Goal: Obtain resource: Download file/media

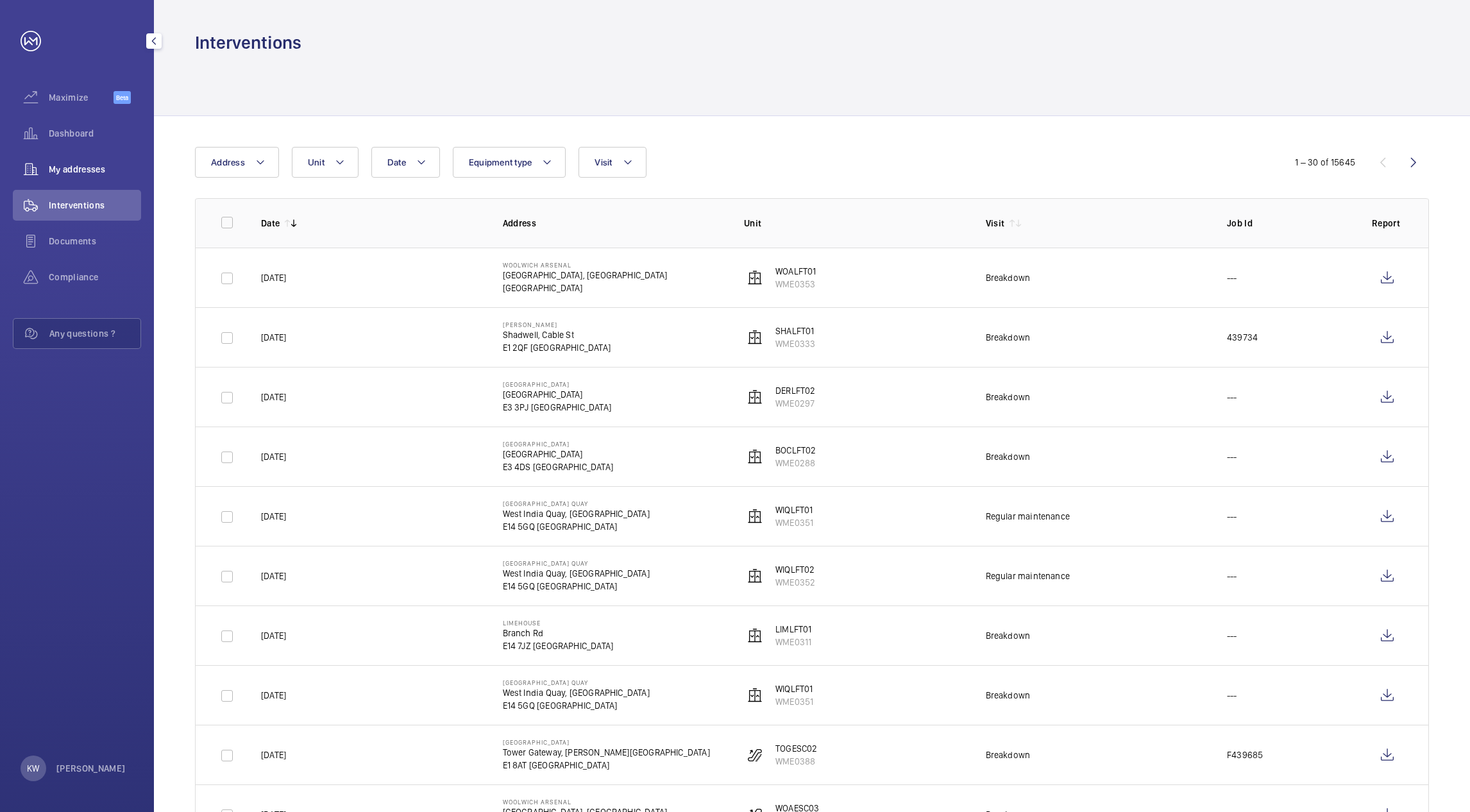
click at [114, 172] on span "My addresses" at bounding box center [95, 169] width 92 height 13
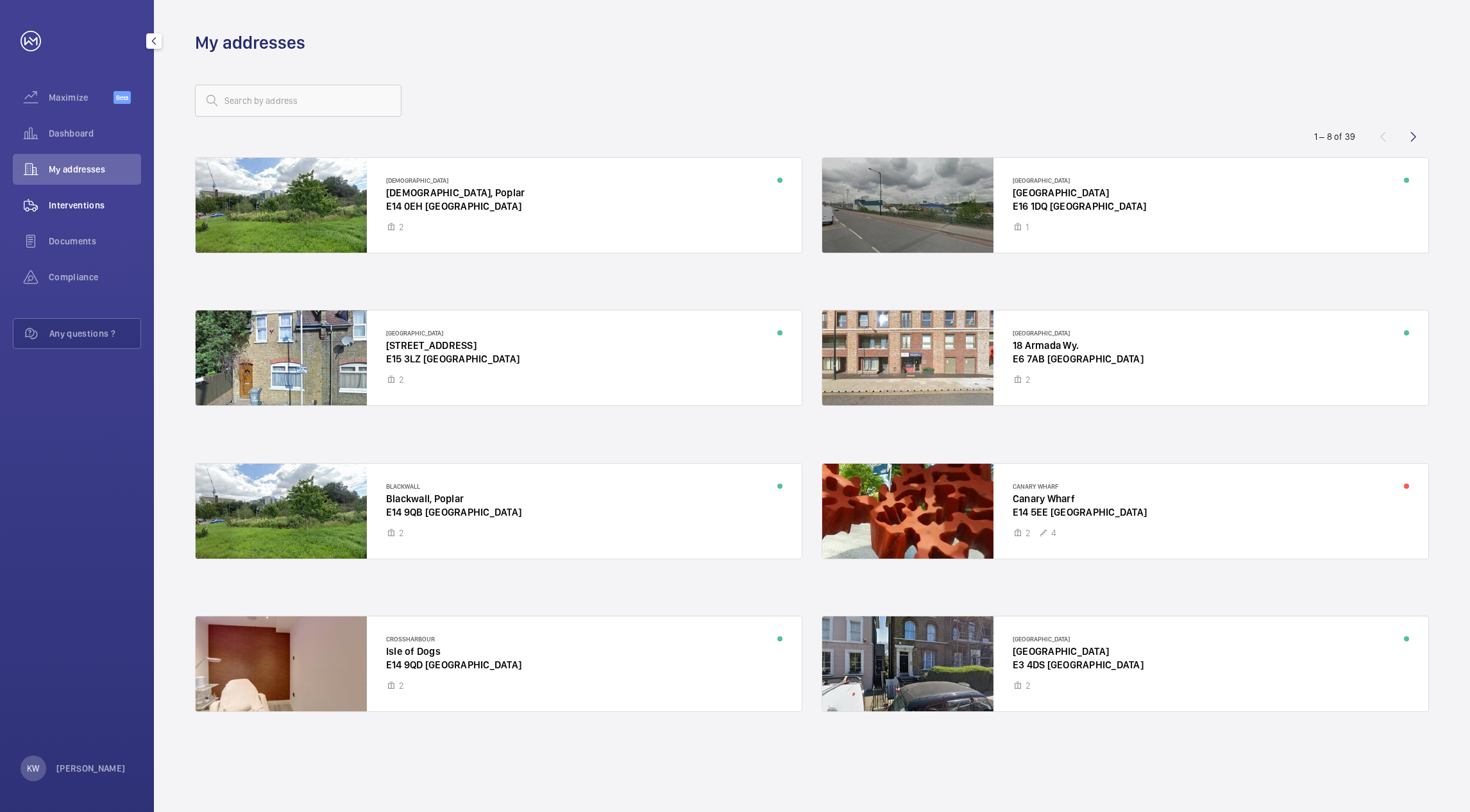
click at [94, 199] on span "Interventions" at bounding box center [95, 205] width 92 height 13
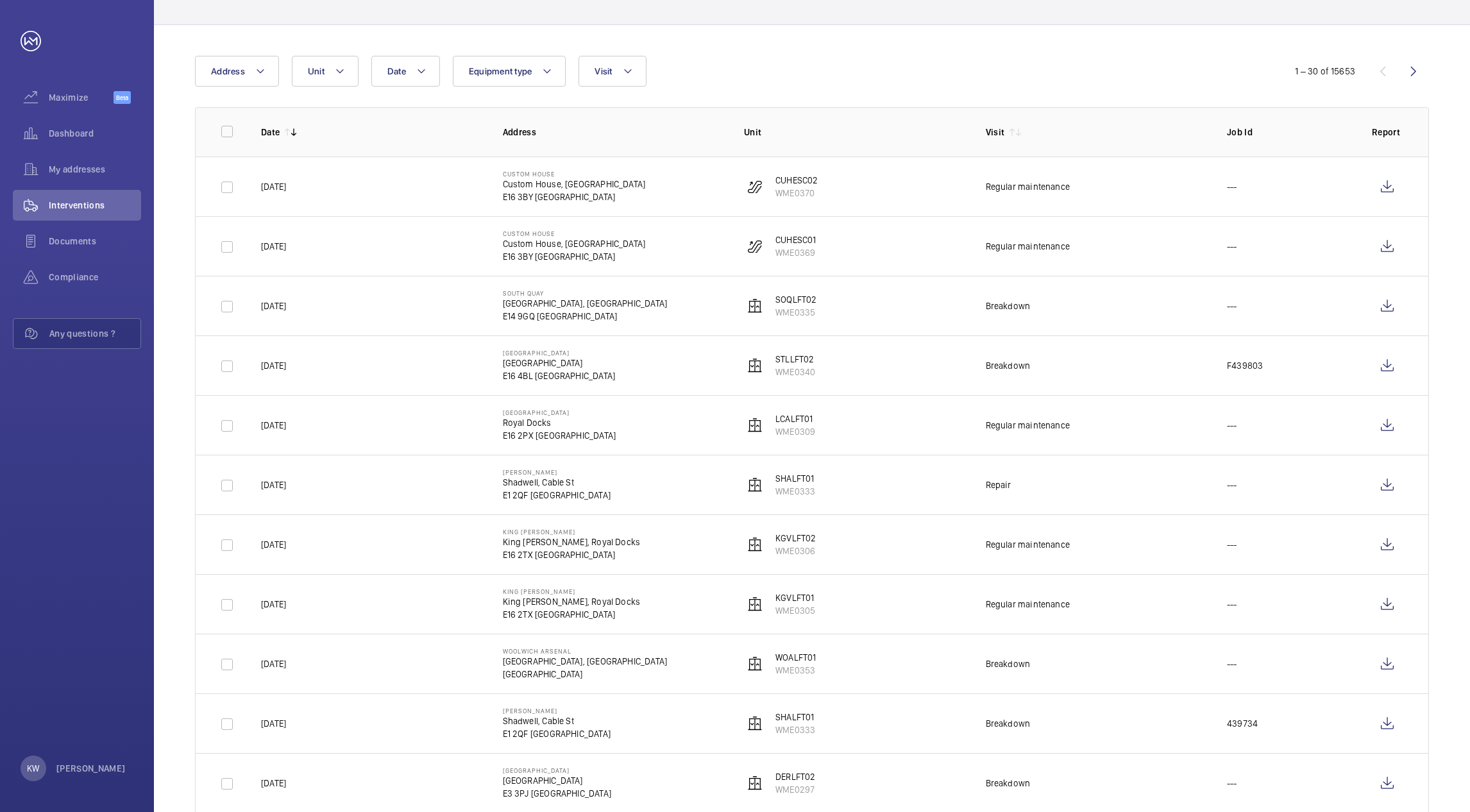
scroll to position [96, 0]
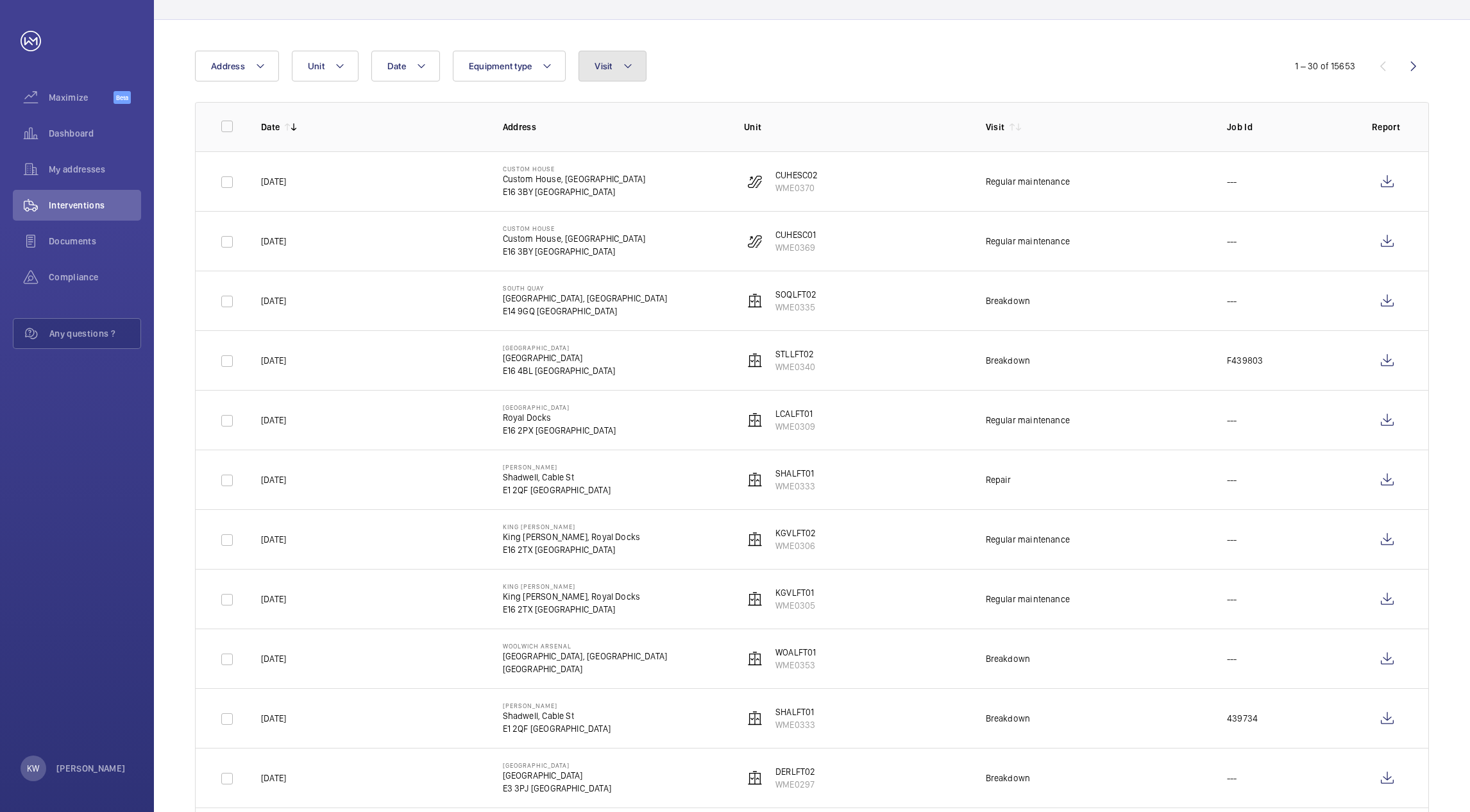
click at [637, 74] on button "Visit" at bounding box center [611, 66] width 67 height 31
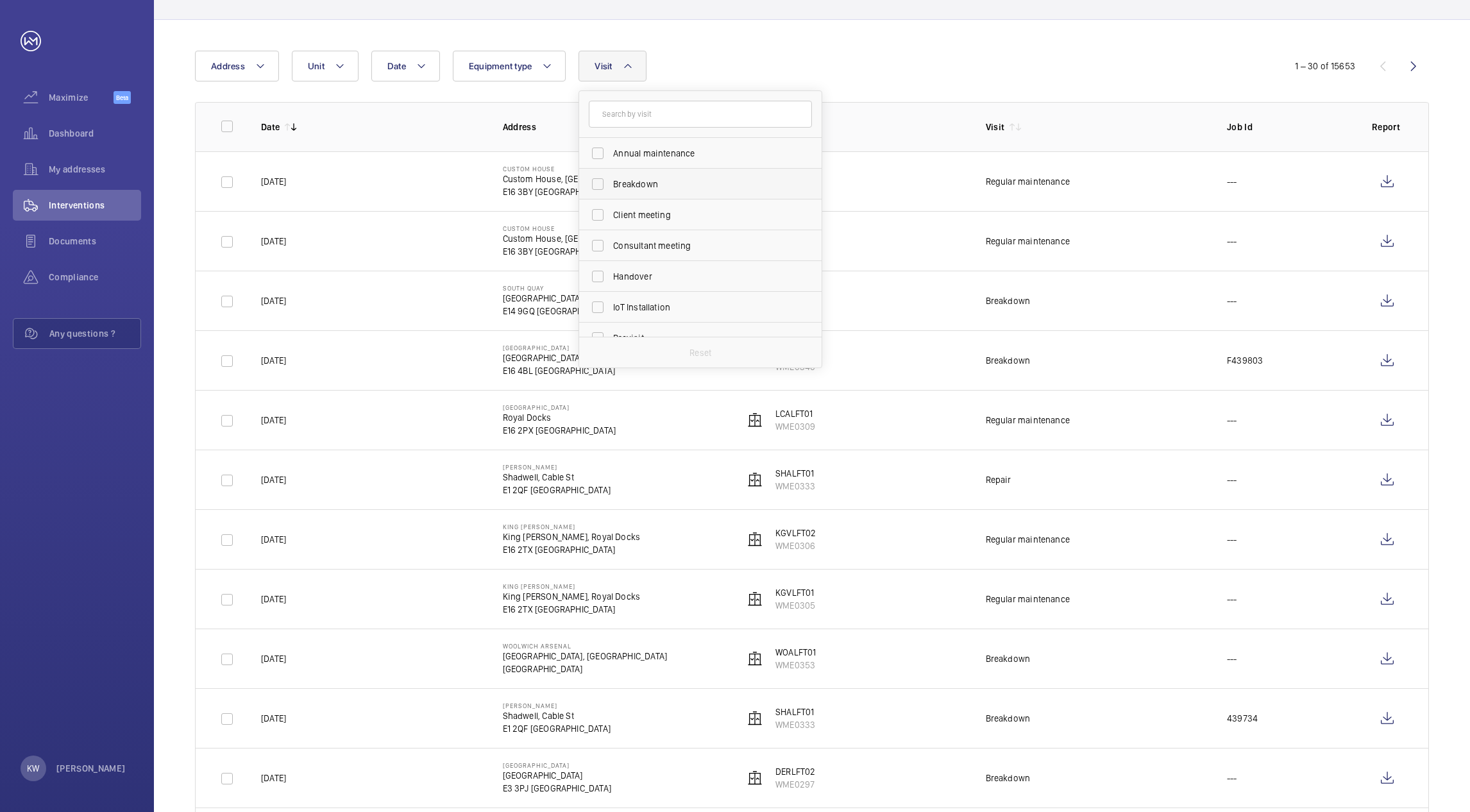
click at [633, 178] on span "Breakdown" at bounding box center [701, 184] width 176 height 13
click at [611, 178] on input "Breakdown" at bounding box center [597, 183] width 25 height 25
checkbox input "true"
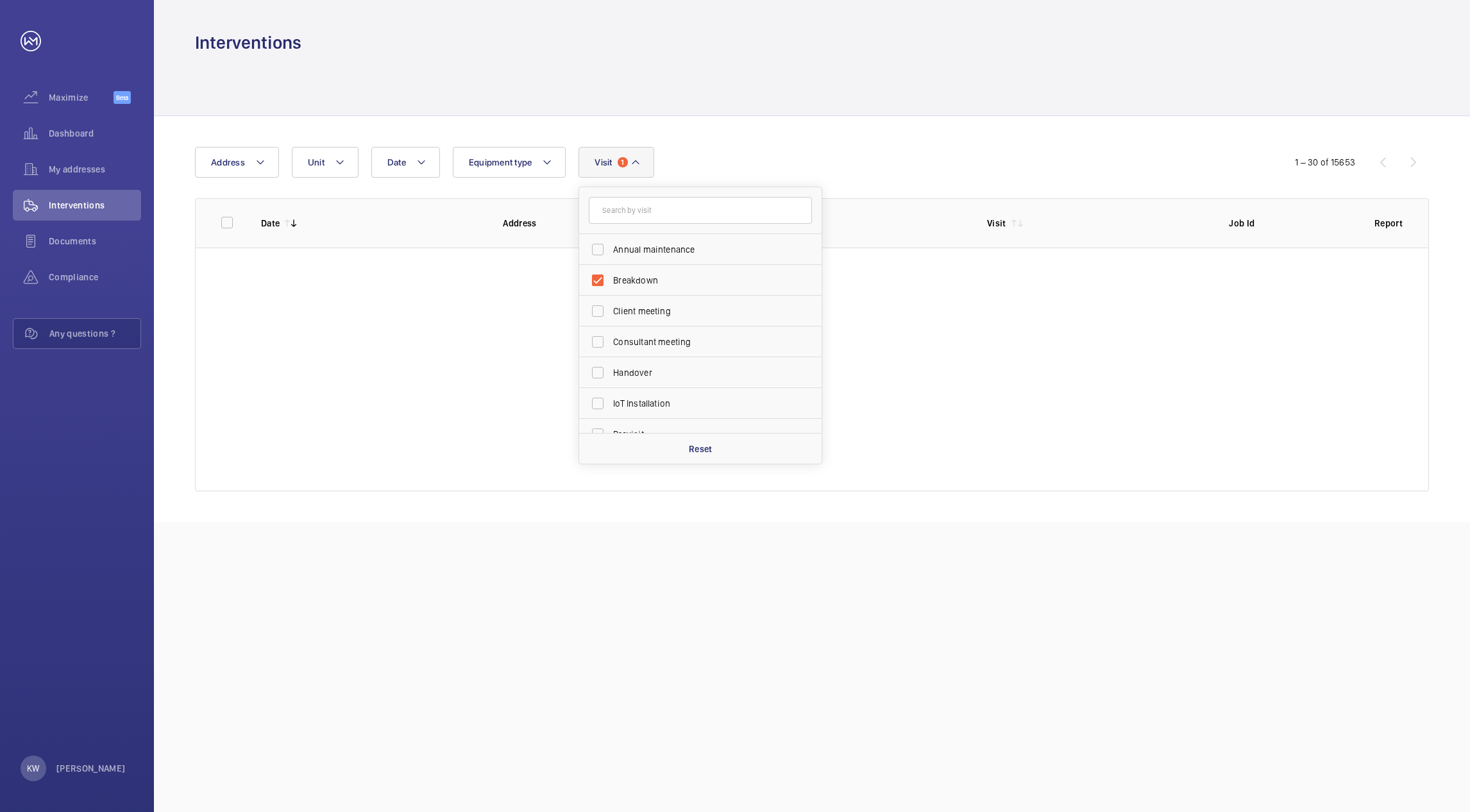
click at [931, 102] on div at bounding box center [811, 85] width 1233 height 61
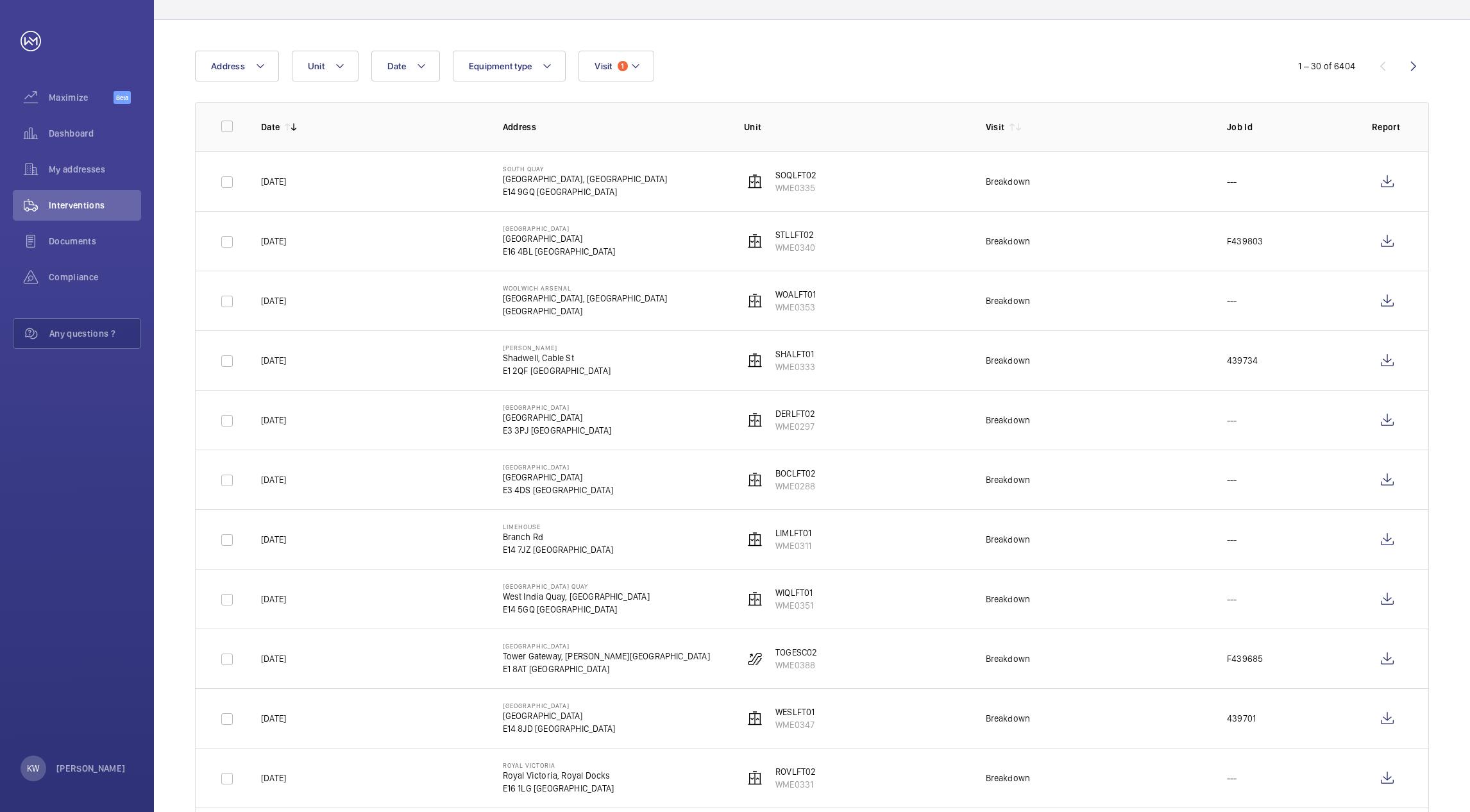
scroll to position [193, 0]
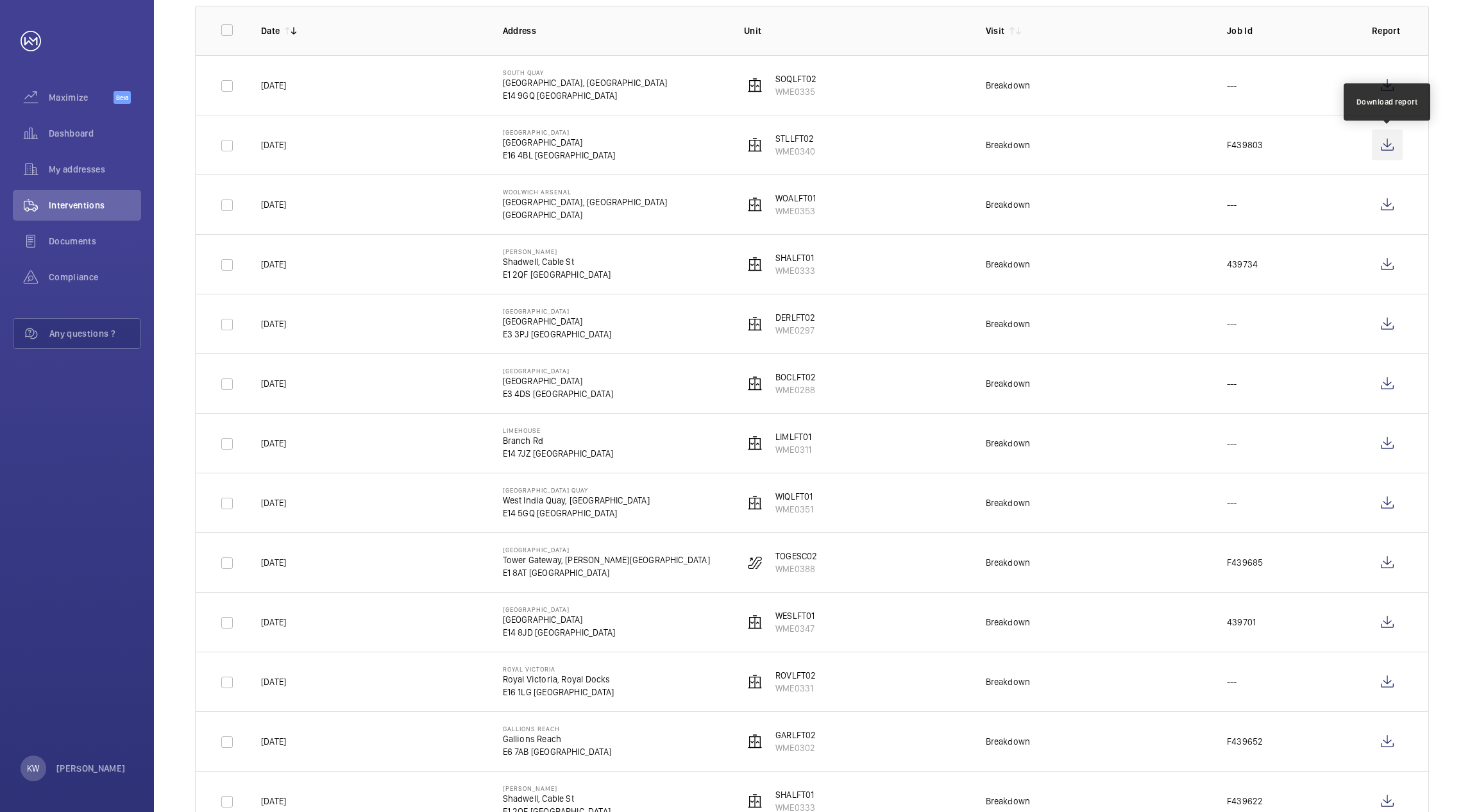
click at [1390, 149] on wm-front-icon-button at bounding box center [1387, 145] width 31 height 31
click at [1389, 88] on wm-front-icon-button at bounding box center [1387, 85] width 31 height 31
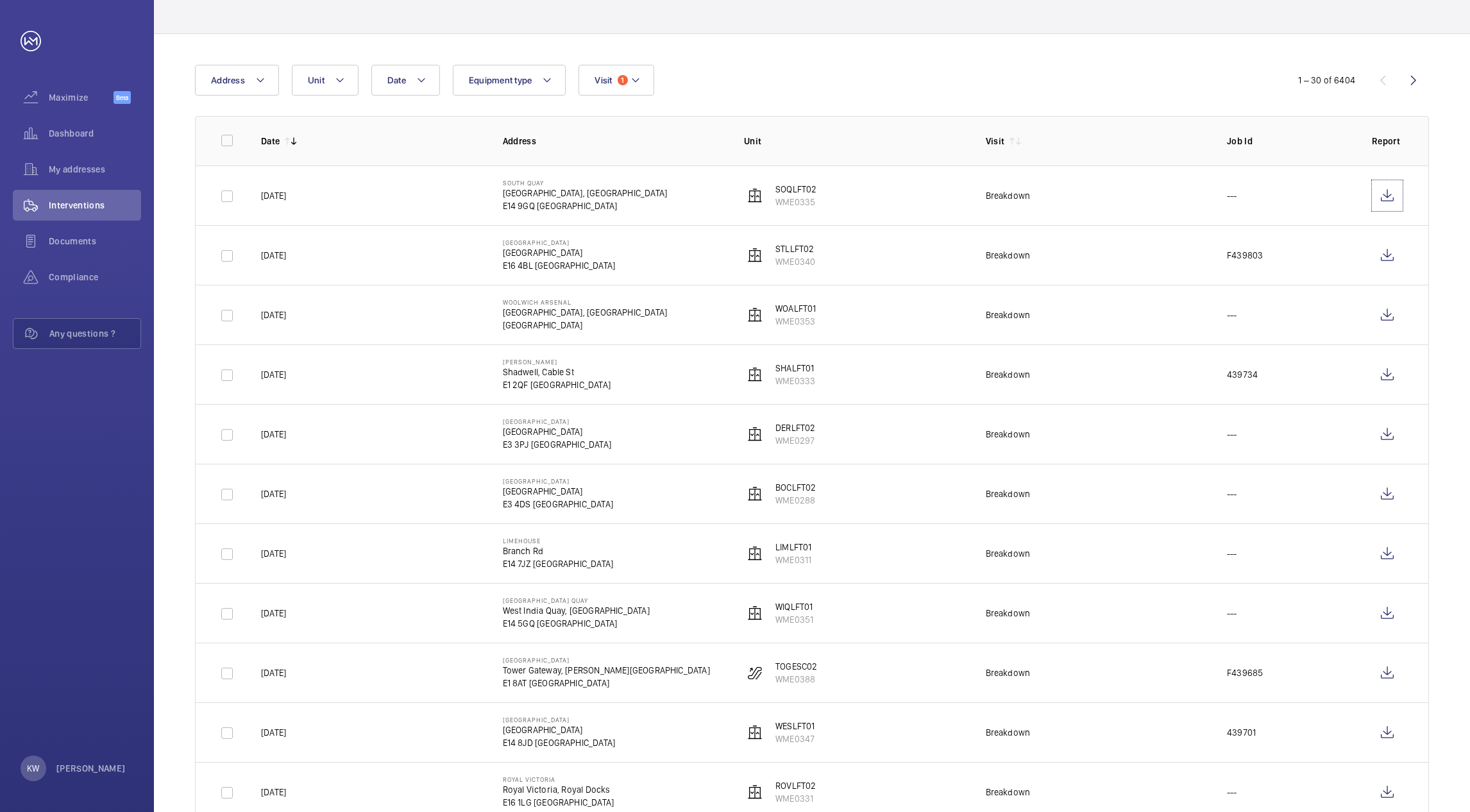
scroll to position [0, 0]
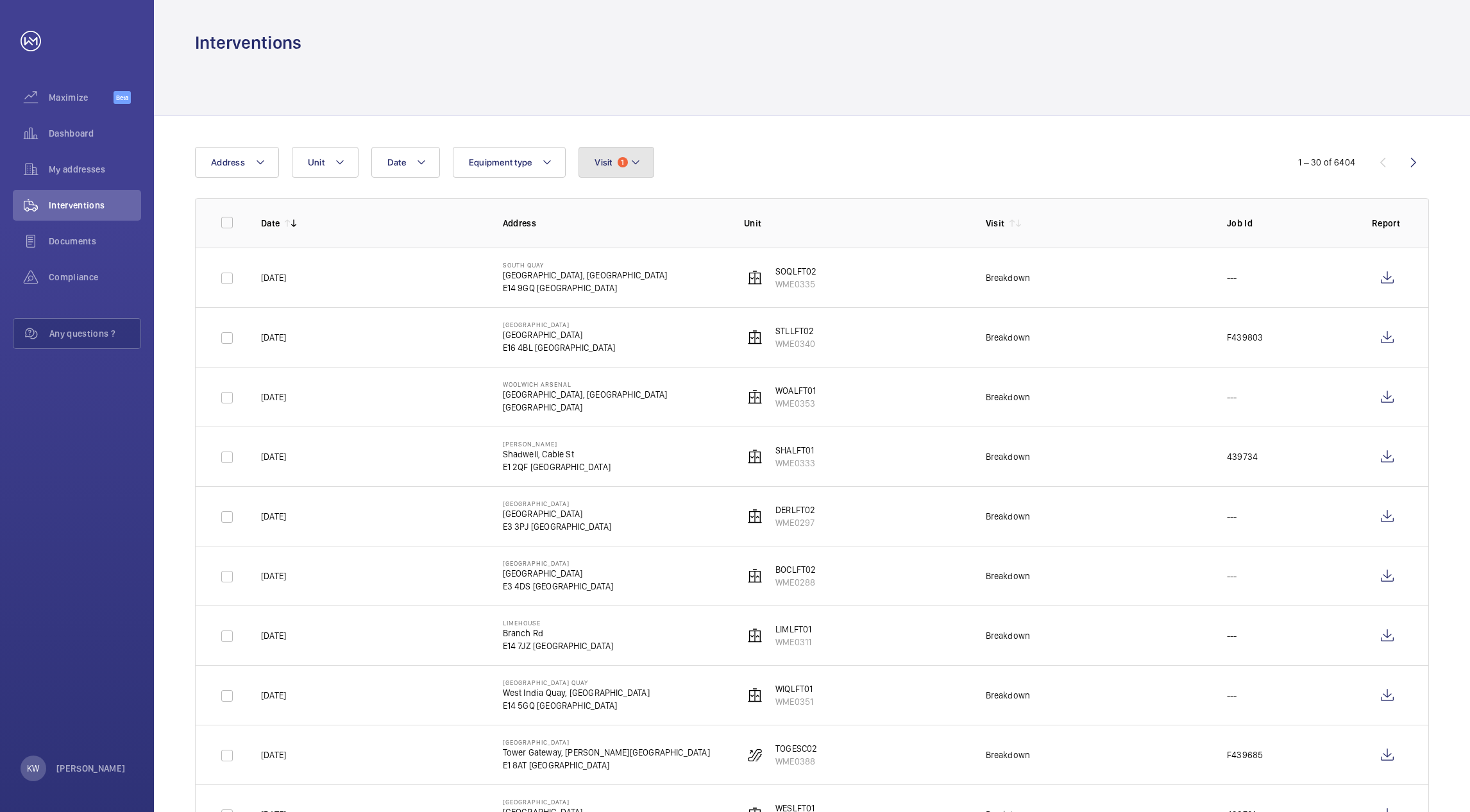
click at [617, 162] on button "Visit 1" at bounding box center [616, 162] width 75 height 31
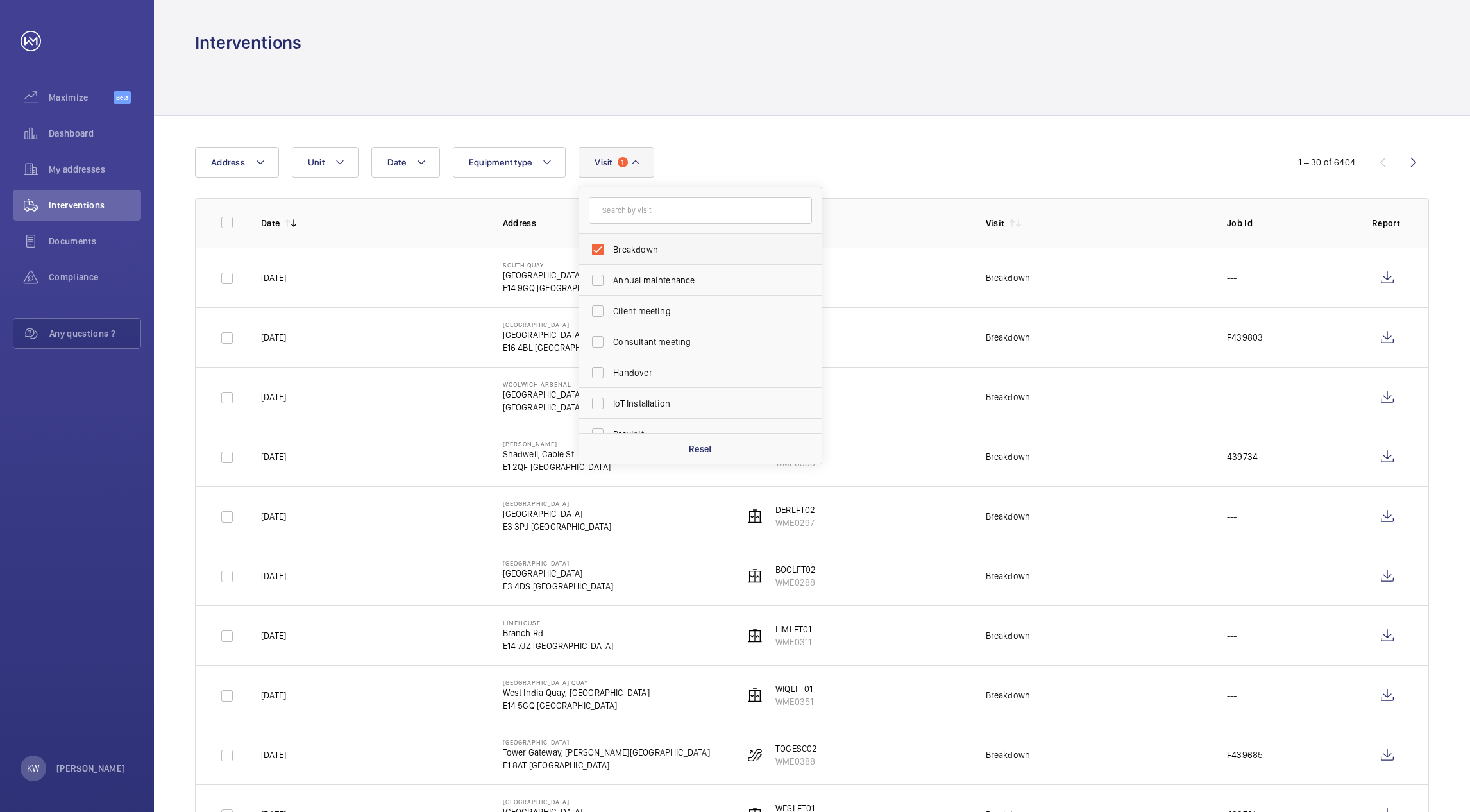
drag, startPoint x: 618, startPoint y: 245, endPoint x: 626, endPoint y: 238, distance: 10.6
click at [618, 245] on span "Breakdown" at bounding box center [701, 249] width 176 height 13
click at [611, 245] on input "Breakdown" at bounding box center [597, 249] width 25 height 25
checkbox input "false"
click at [816, 157] on div "Date Address Unit Equipment type Visit Breakdown Annual maintenance Client meet…" at bounding box center [734, 162] width 1079 height 31
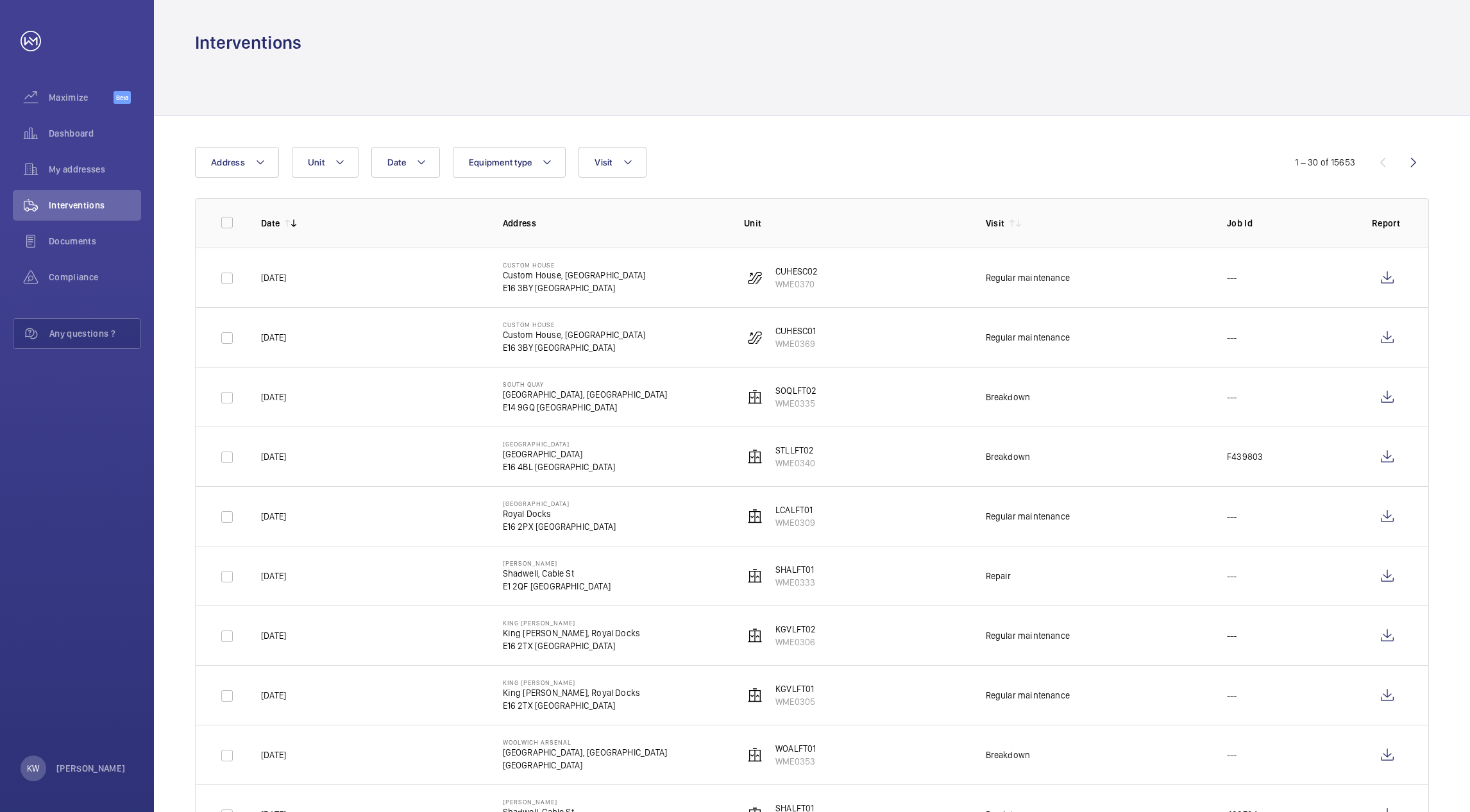
click at [805, 72] on div at bounding box center [811, 85] width 1233 height 61
